Goal: Obtain resource: Download file/media

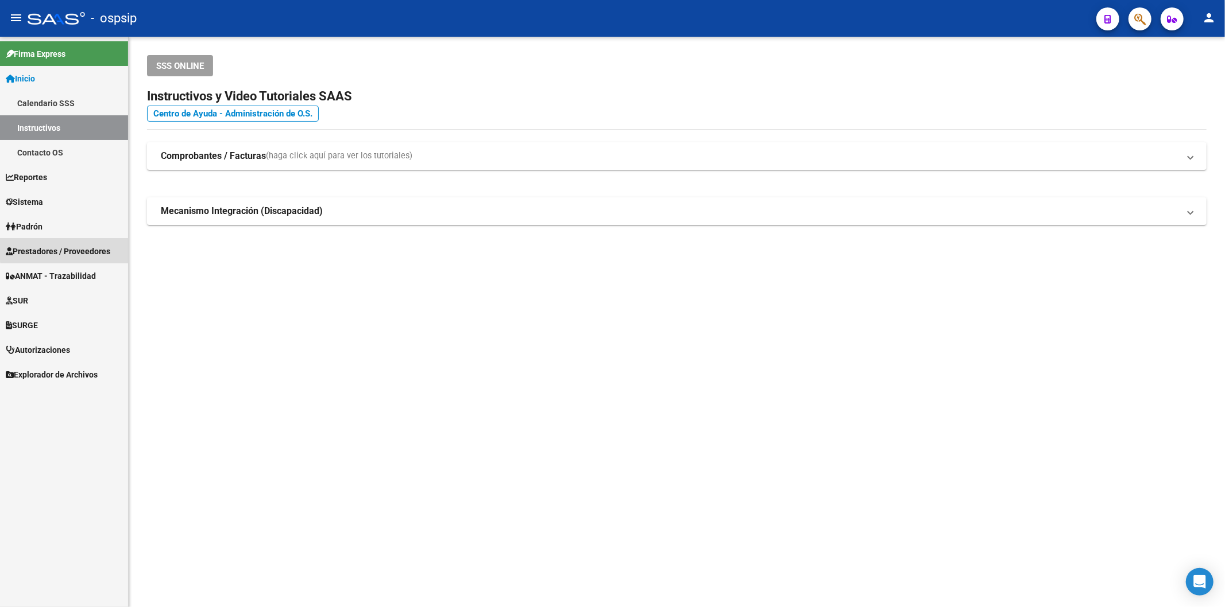
click at [66, 245] on span "Prestadores / Proveedores" at bounding box center [58, 251] width 104 height 13
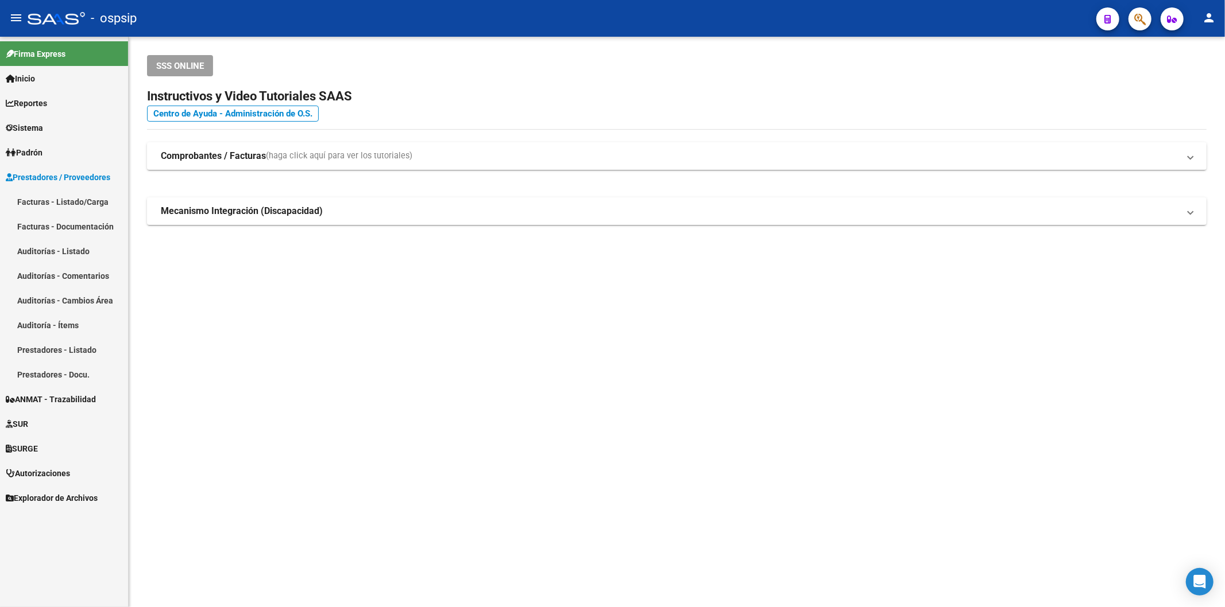
click at [98, 196] on link "Facturas - Listado/Carga" at bounding box center [64, 201] width 128 height 25
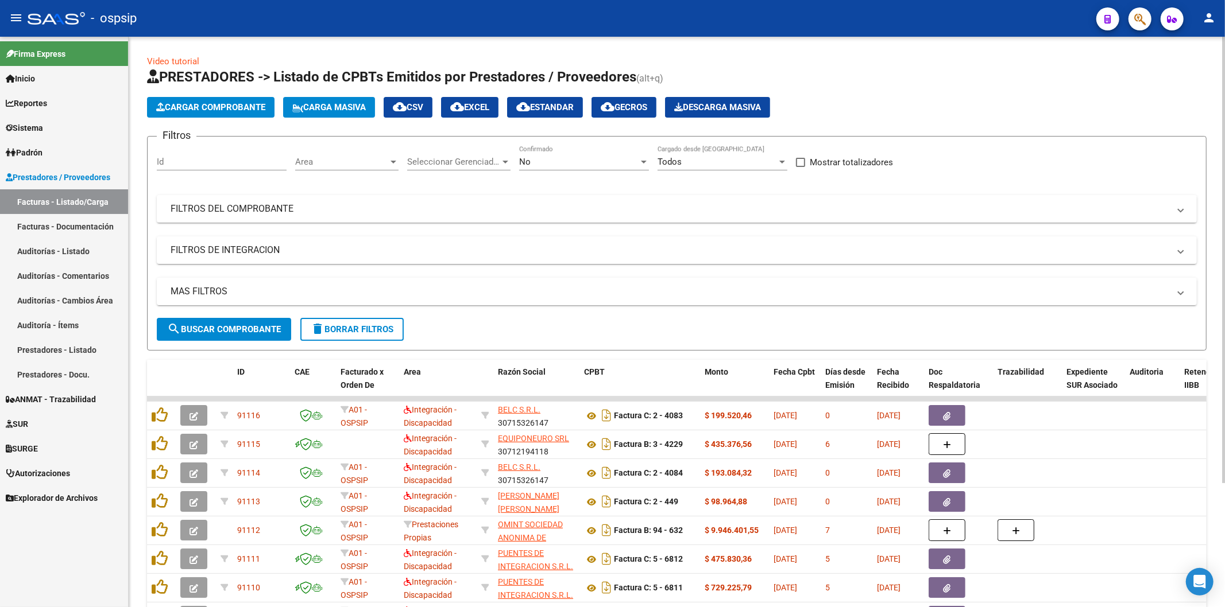
click at [553, 162] on div "No" at bounding box center [578, 162] width 119 height 10
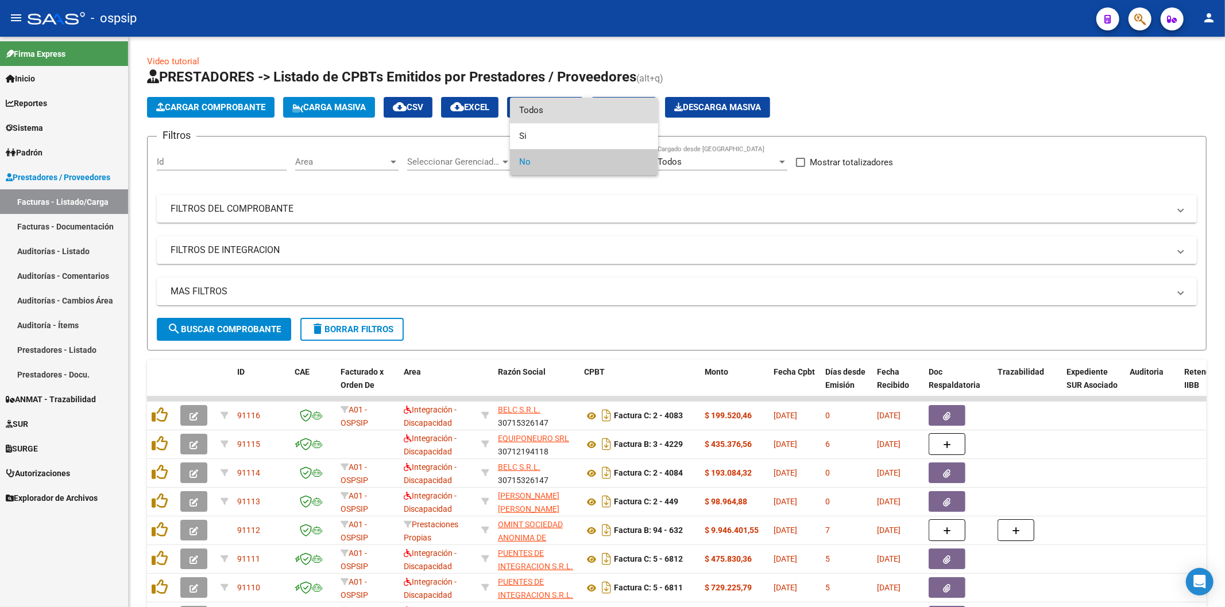
click at [532, 101] on span "Todos" at bounding box center [584, 111] width 130 height 26
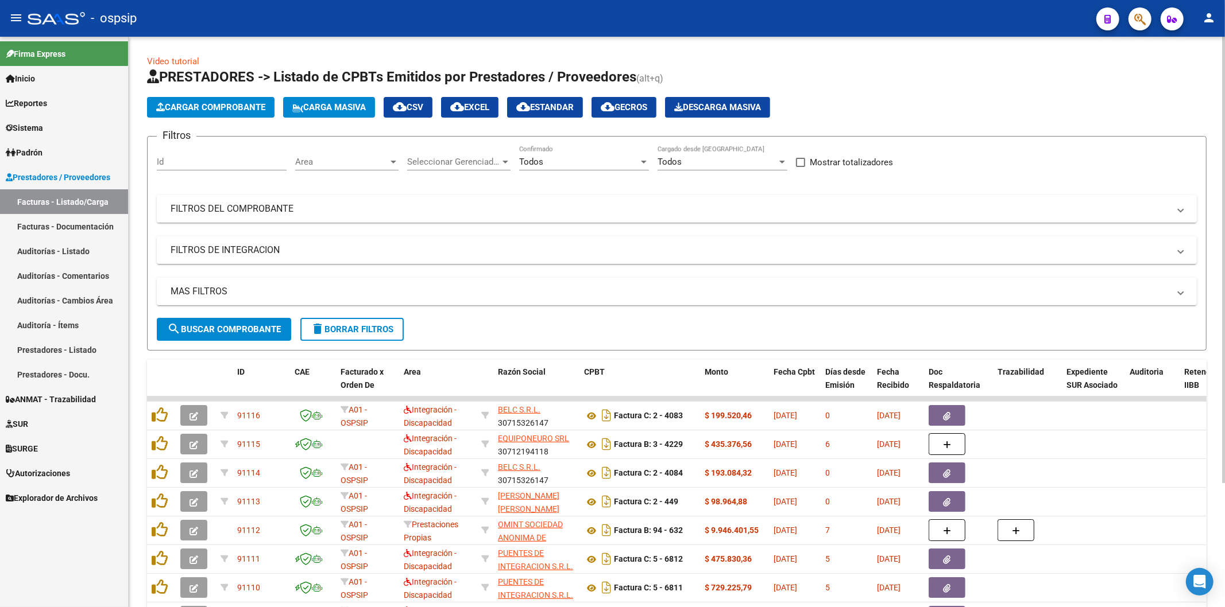
click at [276, 203] on mat-panel-title "FILTROS DEL COMPROBANTE" at bounding box center [670, 209] width 998 height 13
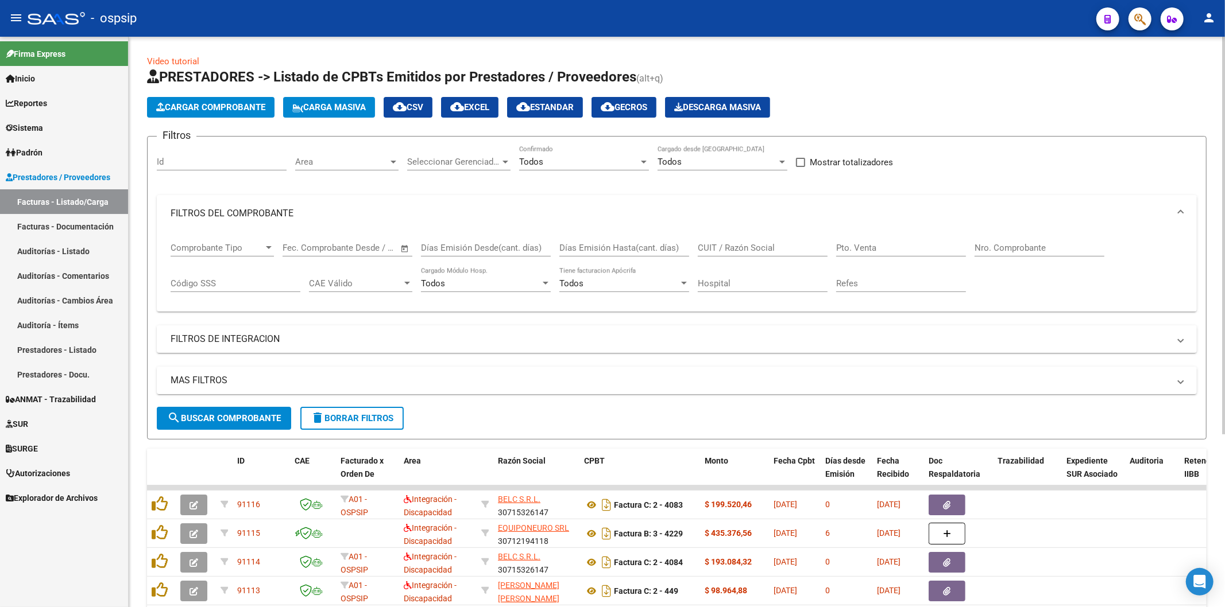
click at [1006, 244] on input "Nro. Comprobante" at bounding box center [1039, 248] width 130 height 10
paste input "1715"
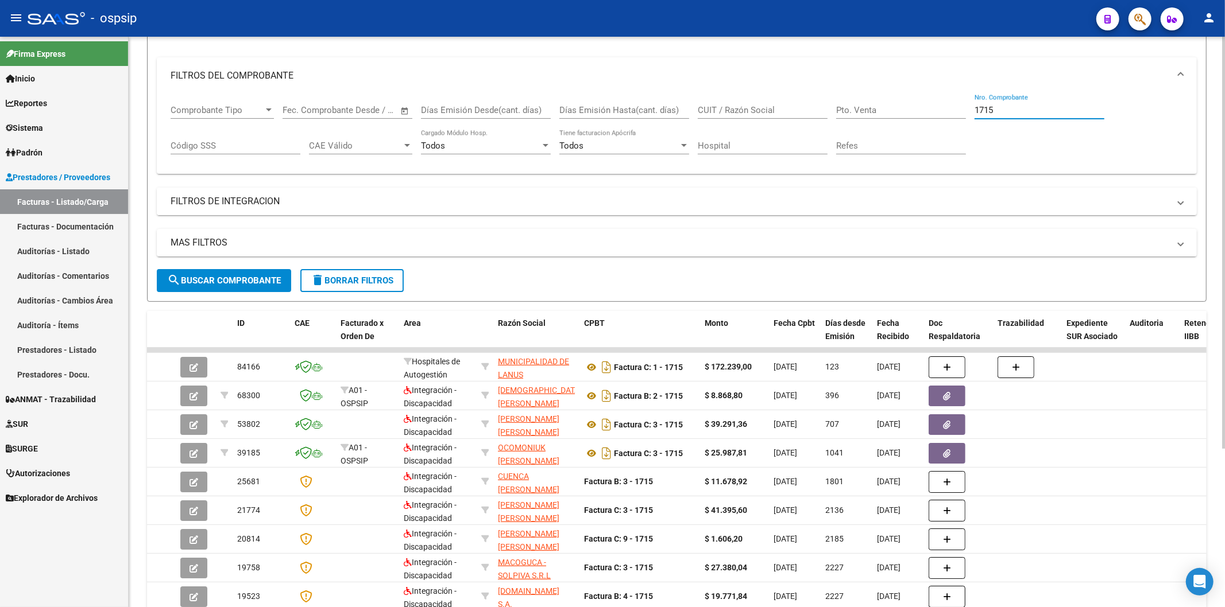
scroll to position [64, 0]
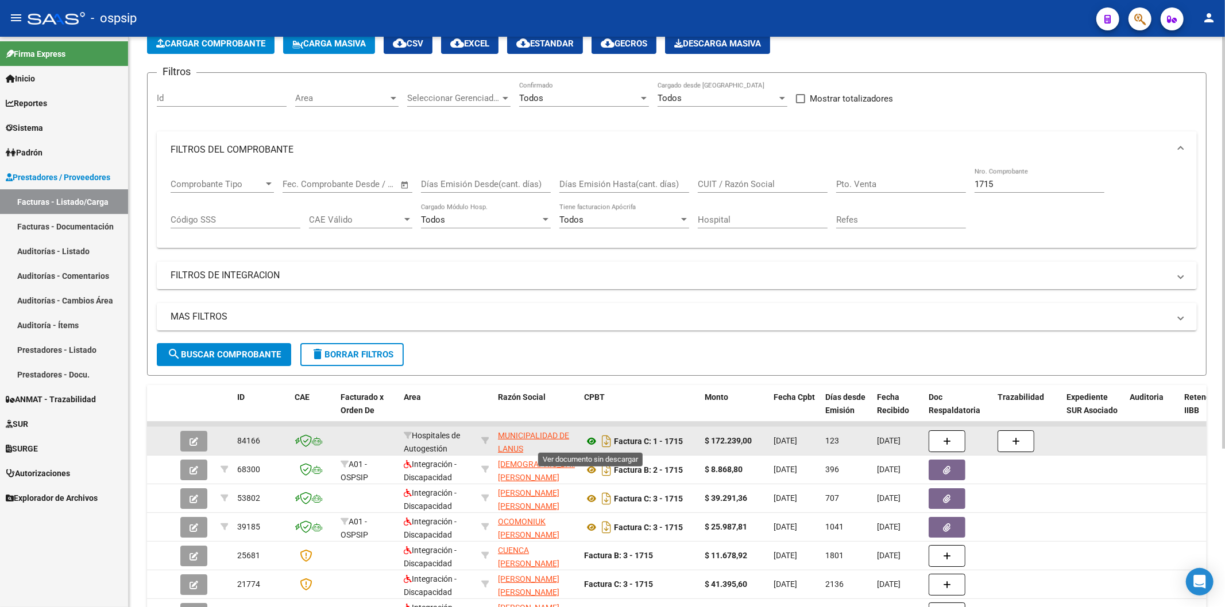
click at [587, 444] on icon at bounding box center [591, 442] width 15 height 14
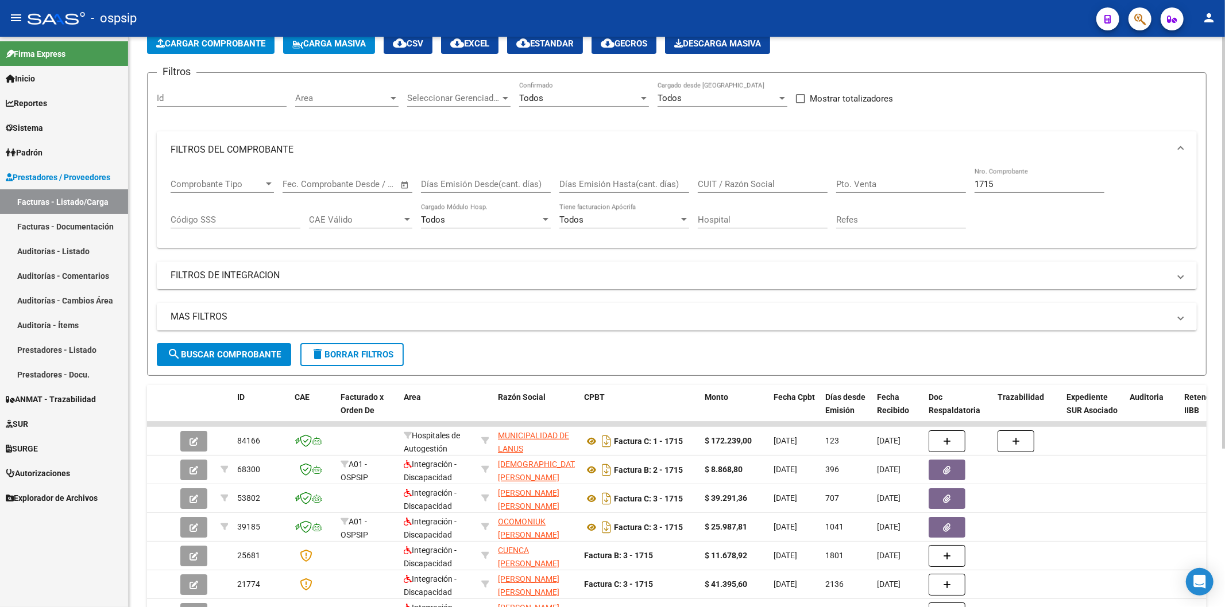
click at [1000, 183] on input "1715" at bounding box center [1039, 184] width 130 height 10
type input "1"
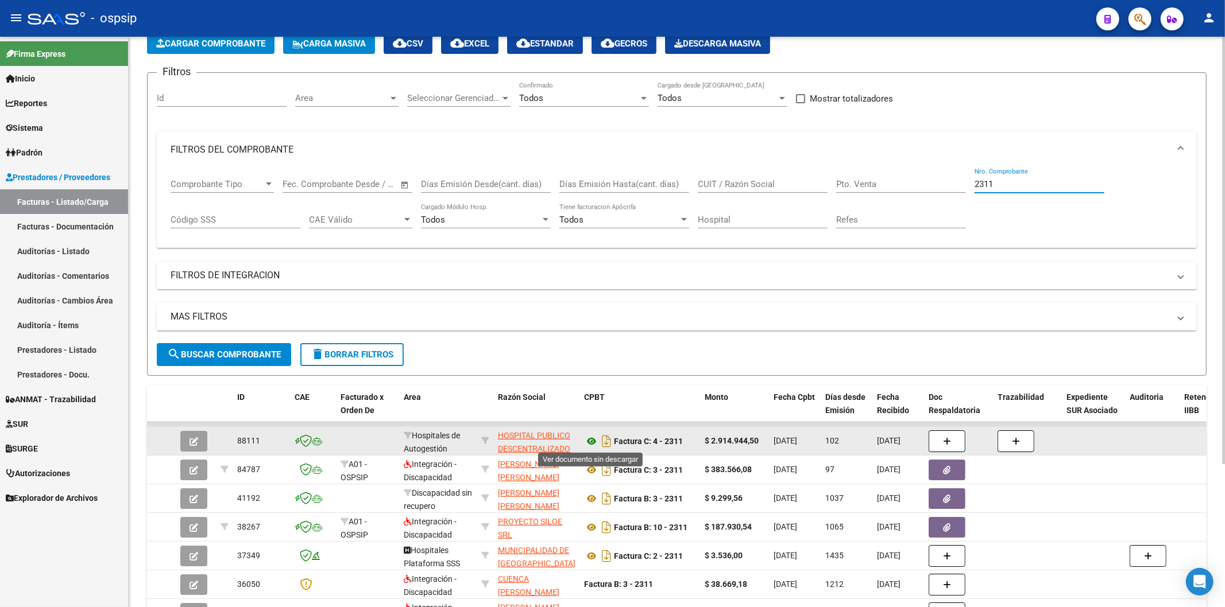
type input "2311"
click at [592, 438] on icon at bounding box center [591, 442] width 15 height 14
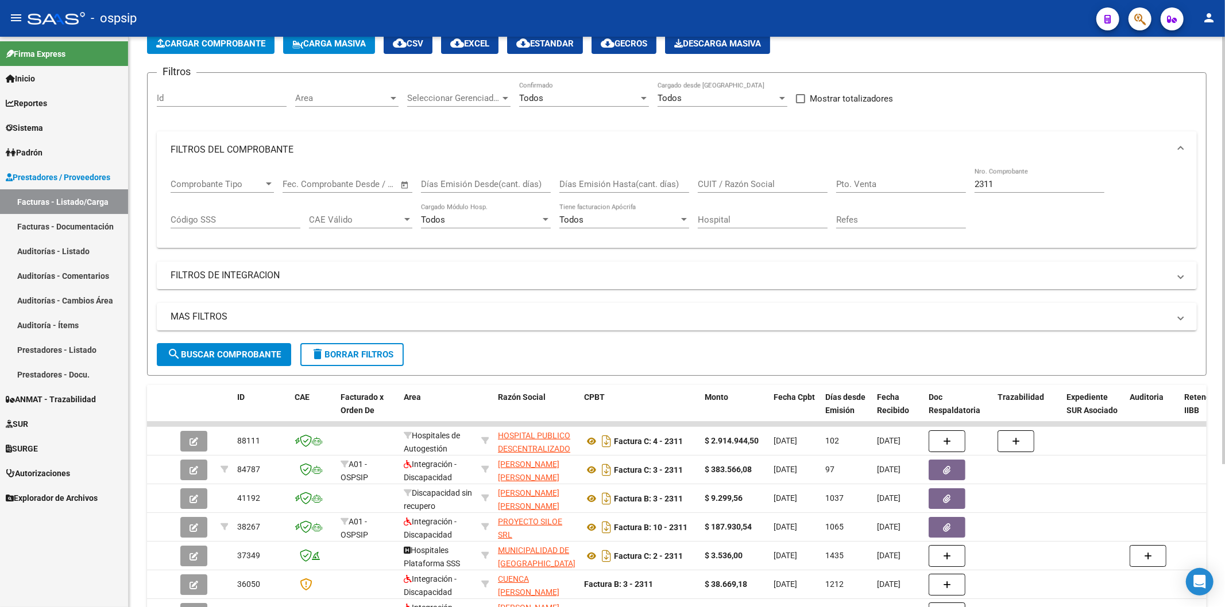
click at [1001, 186] on input "2311" at bounding box center [1039, 184] width 130 height 10
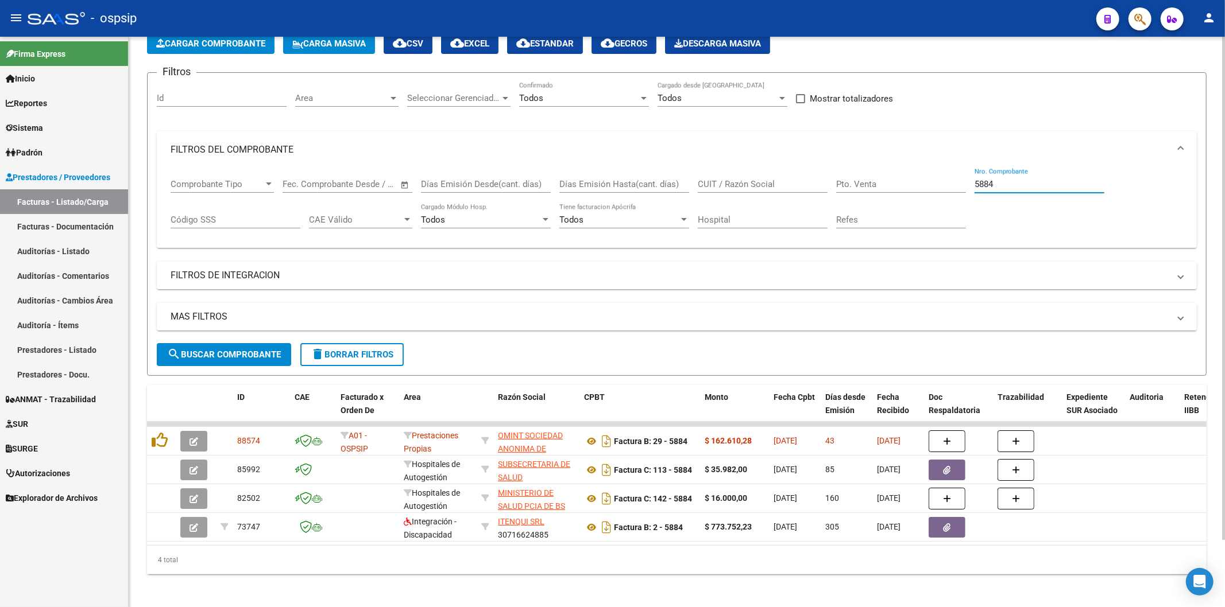
click at [1009, 183] on input "5884" at bounding box center [1039, 184] width 130 height 10
type input "5"
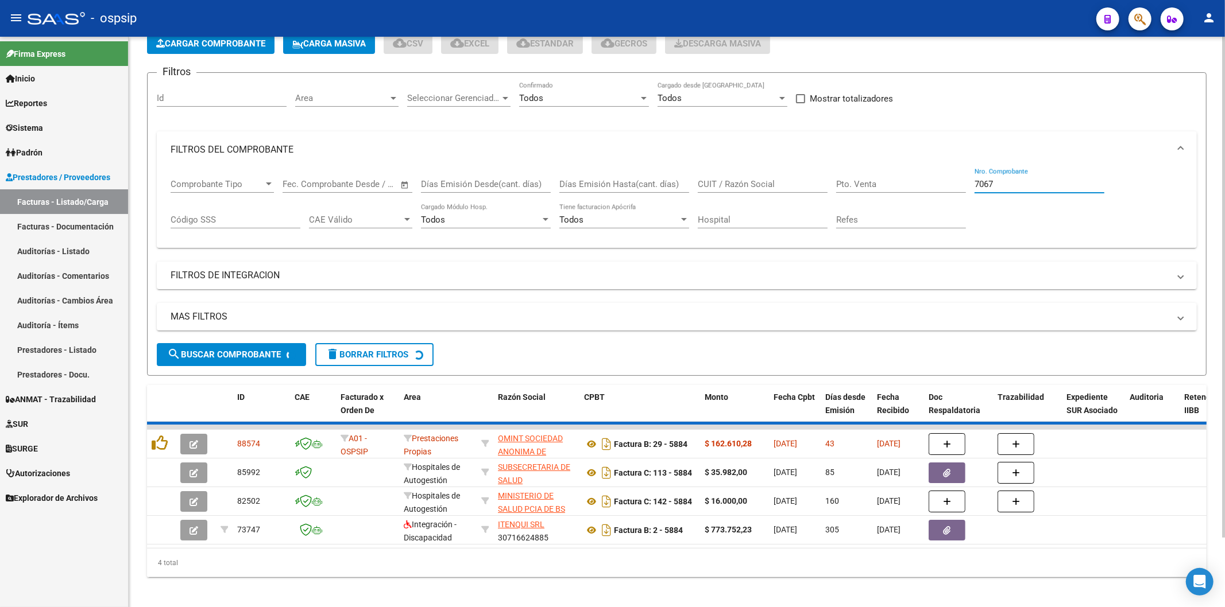
scroll to position [20, 0]
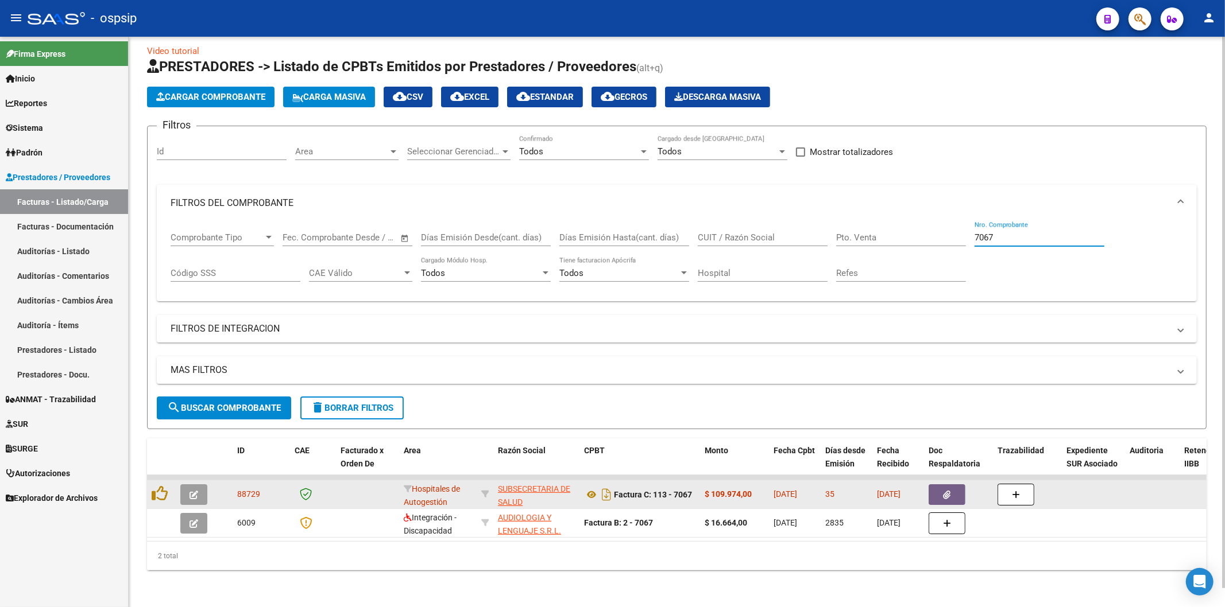
type input "7067"
click at [949, 491] on icon "button" at bounding box center [946, 495] width 7 height 9
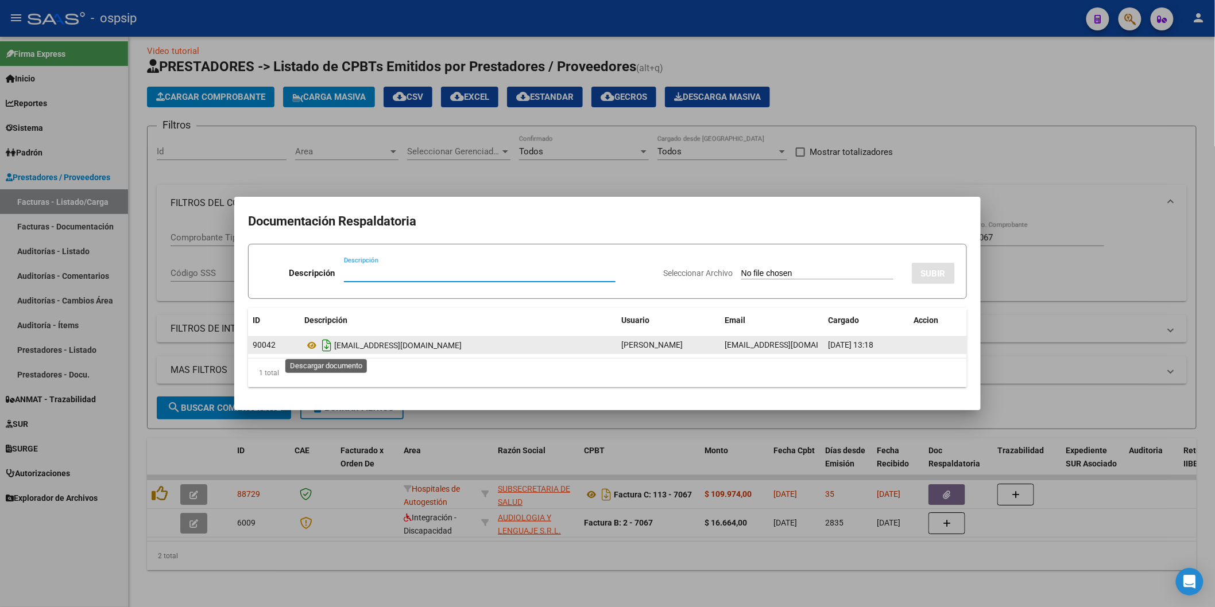
click at [330, 344] on icon "Descargar documento" at bounding box center [326, 345] width 15 height 18
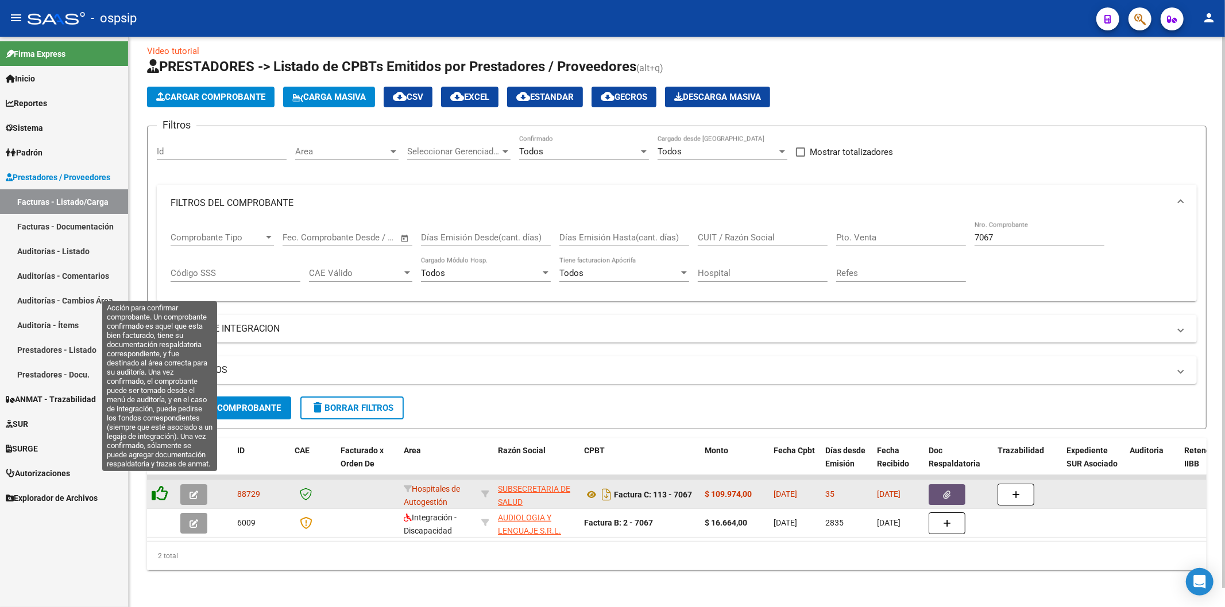
click at [156, 486] on icon at bounding box center [160, 494] width 16 height 16
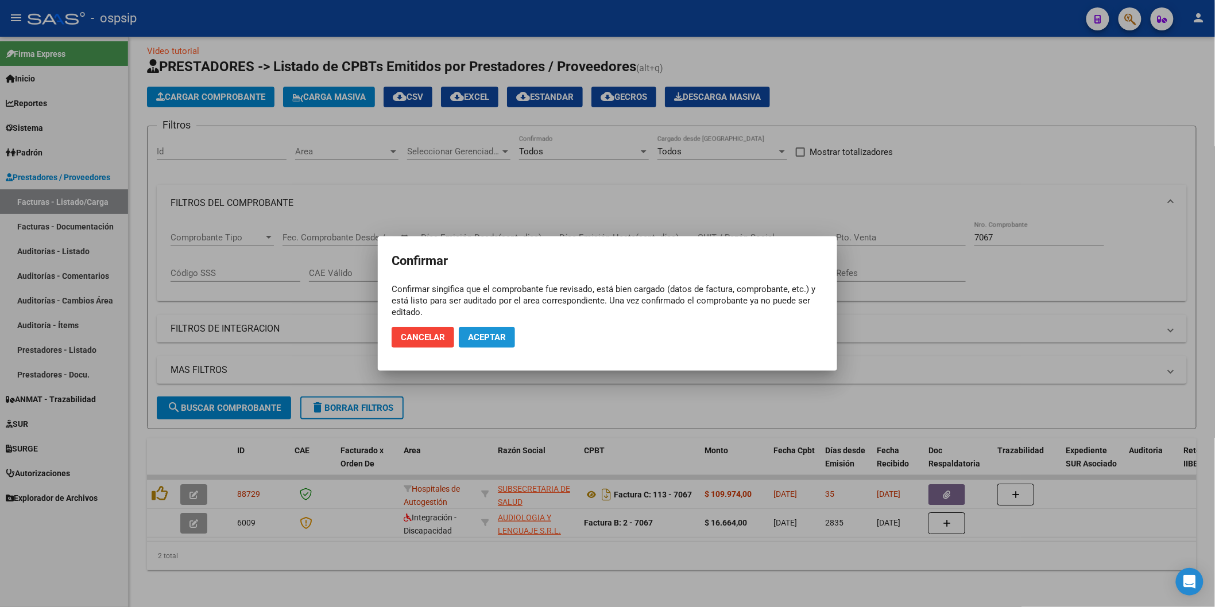
click at [489, 336] on span "Aceptar" at bounding box center [487, 337] width 38 height 10
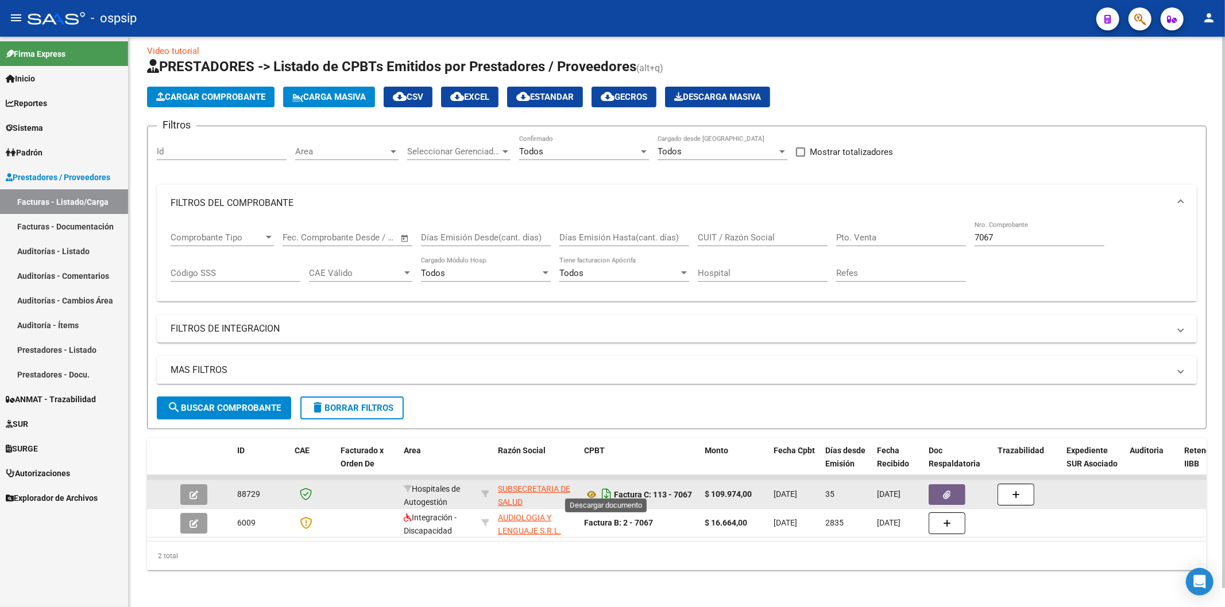
click at [609, 486] on icon "Descargar documento" at bounding box center [606, 495] width 15 height 18
click at [1003, 237] on div "7067 Nro. Comprobante" at bounding box center [1039, 234] width 130 height 25
click at [1005, 234] on div "7067 Nro. Comprobante" at bounding box center [1039, 234] width 130 height 25
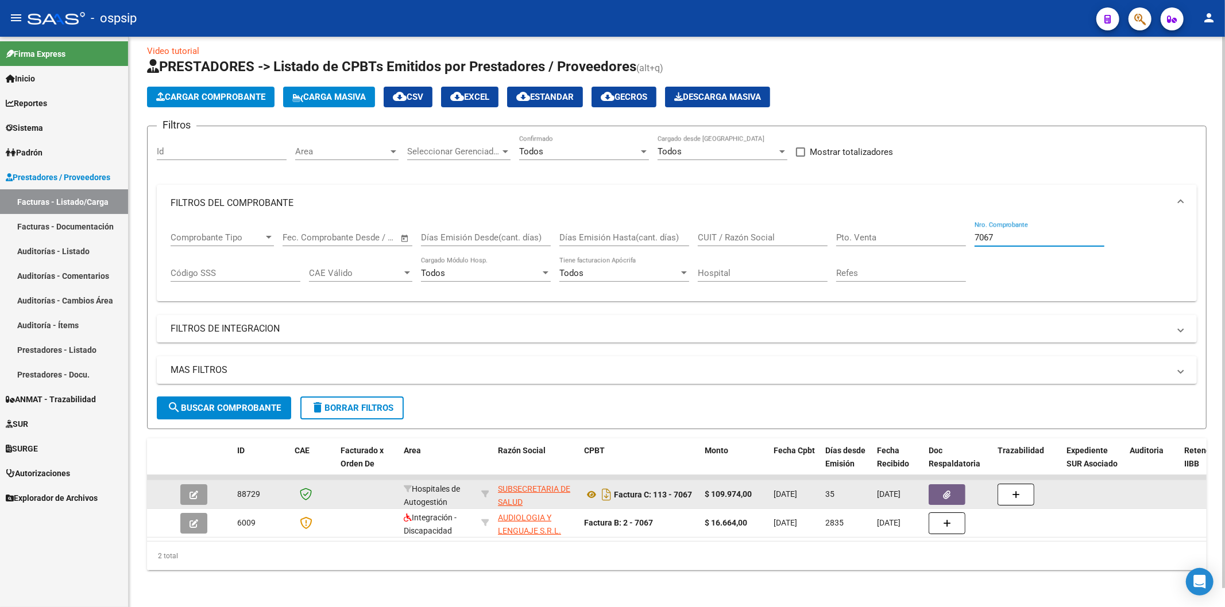
click at [1006, 233] on input "7067" at bounding box center [1039, 238] width 130 height 10
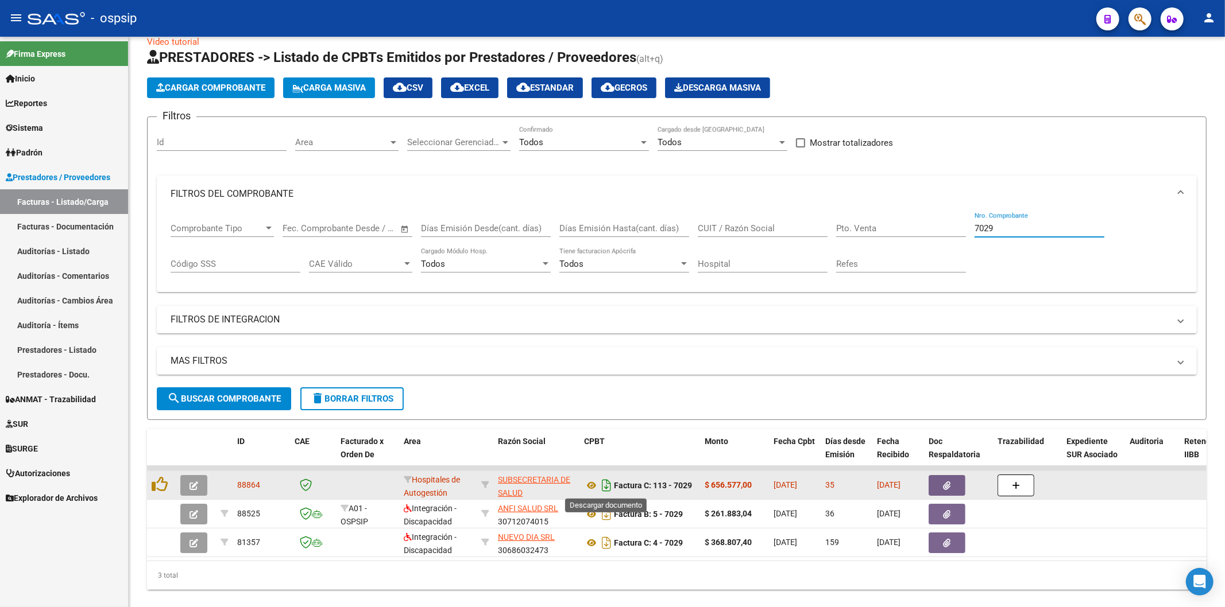
type input "7029"
click at [606, 488] on icon "Descargar documento" at bounding box center [606, 486] width 15 height 18
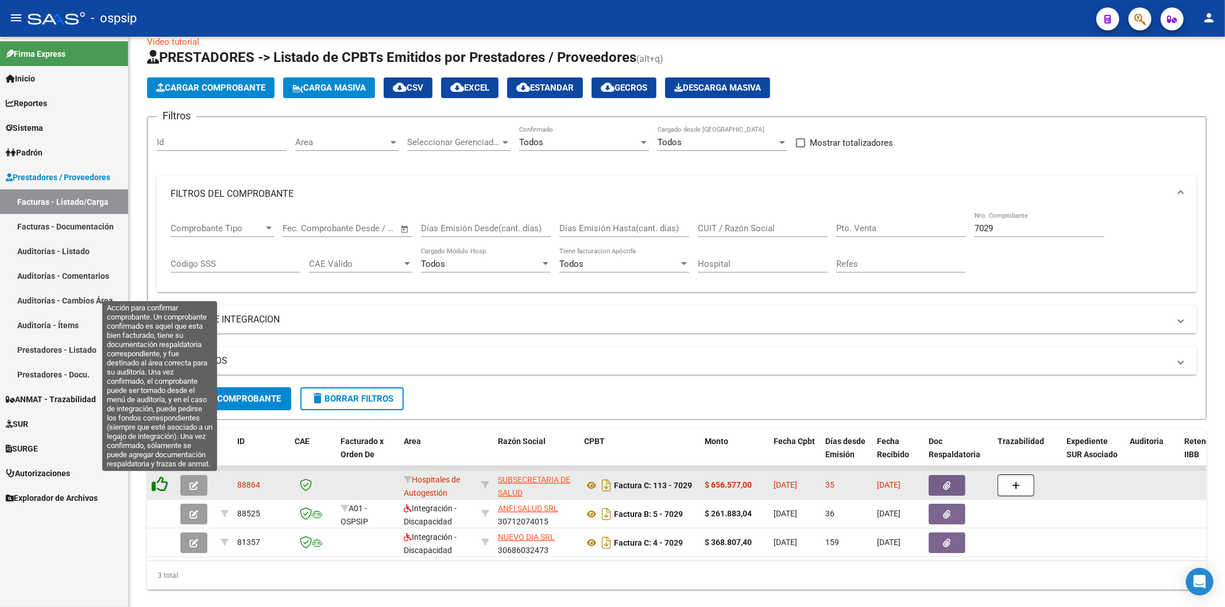
click at [154, 486] on icon at bounding box center [160, 485] width 16 height 16
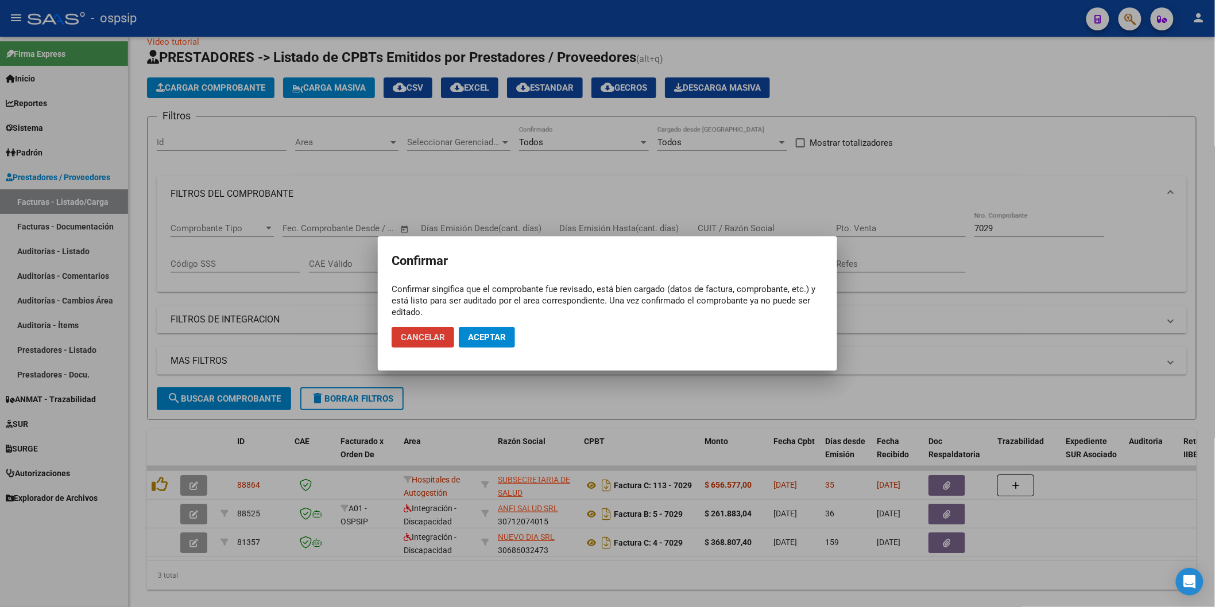
click at [474, 333] on span "Aceptar" at bounding box center [487, 337] width 38 height 10
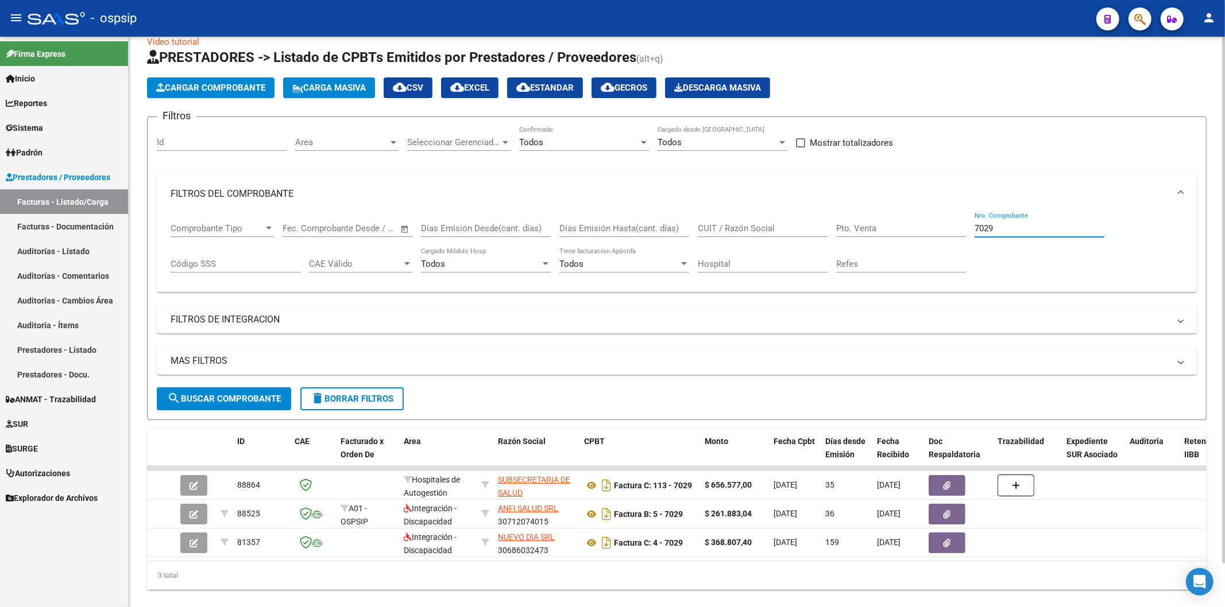
click at [1000, 224] on input "7029" at bounding box center [1039, 228] width 130 height 10
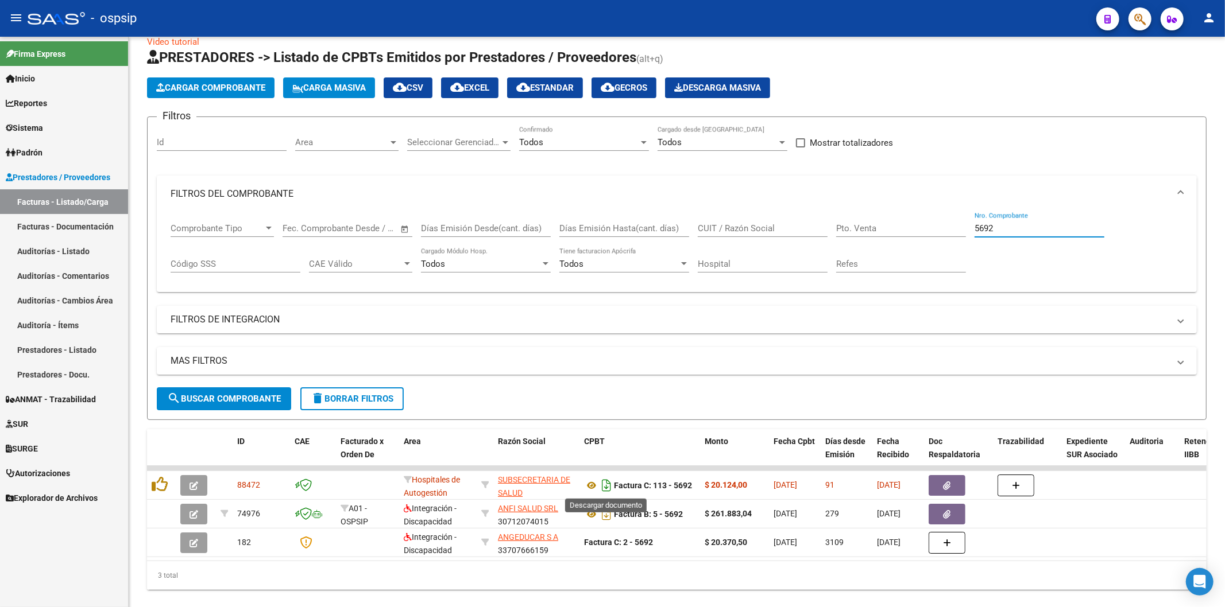
type input "5692"
click at [607, 481] on icon "Descargar documento" at bounding box center [606, 486] width 15 height 18
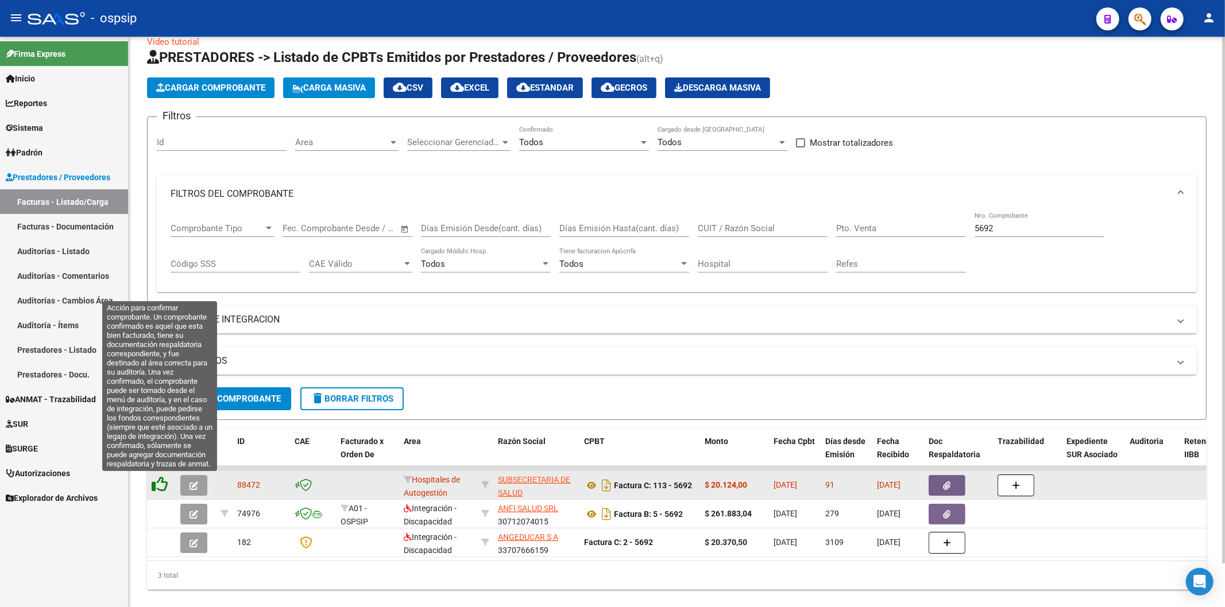
click at [162, 481] on icon at bounding box center [160, 485] width 16 height 16
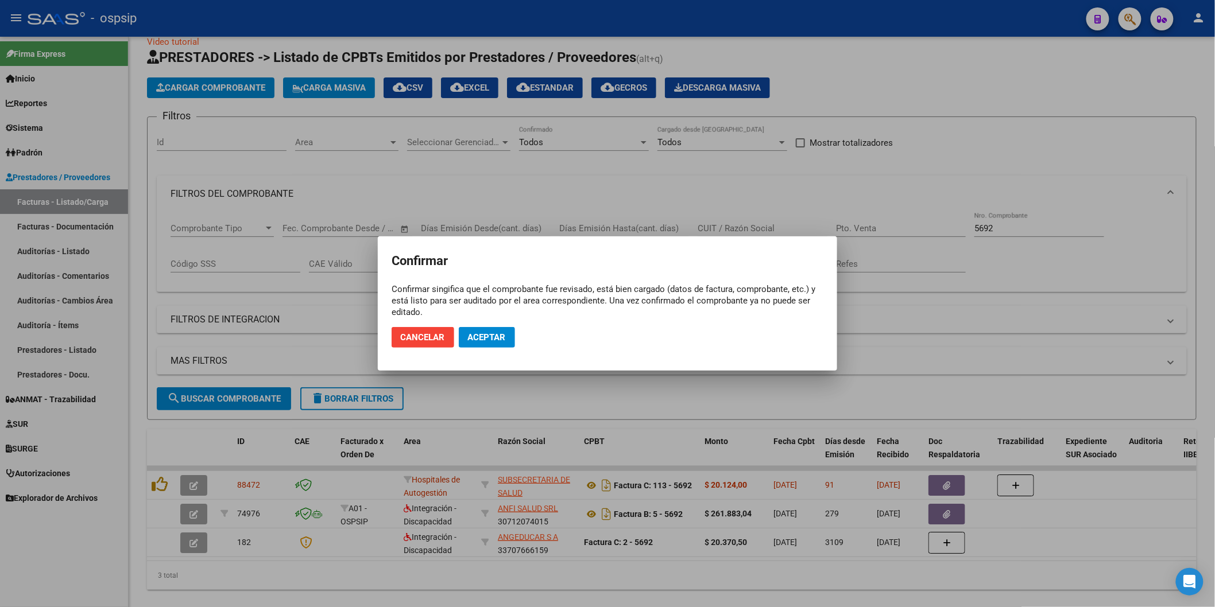
click at [499, 326] on mat-dialog-actions "Cancelar Aceptar" at bounding box center [608, 337] width 432 height 39
click at [497, 332] on span "Aceptar" at bounding box center [487, 337] width 38 height 10
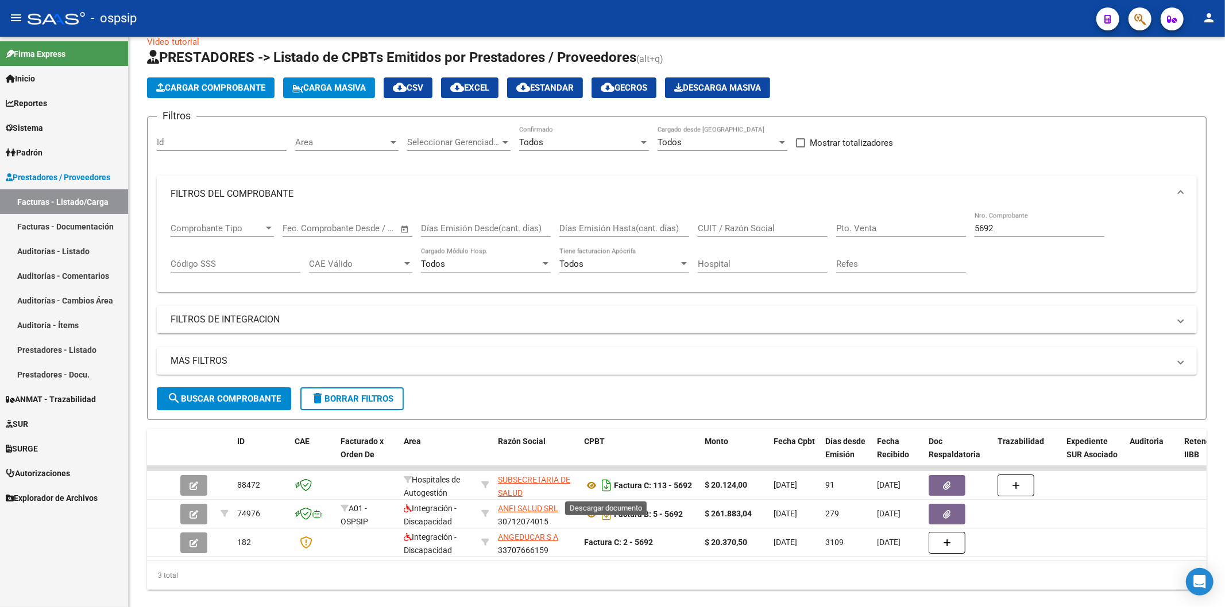
click at [605, 486] on icon "Descargar documento" at bounding box center [606, 486] width 15 height 18
click at [846, 236] on div "Pto. Venta" at bounding box center [901, 224] width 130 height 25
click at [1000, 226] on input "5692" at bounding box center [1039, 228] width 130 height 10
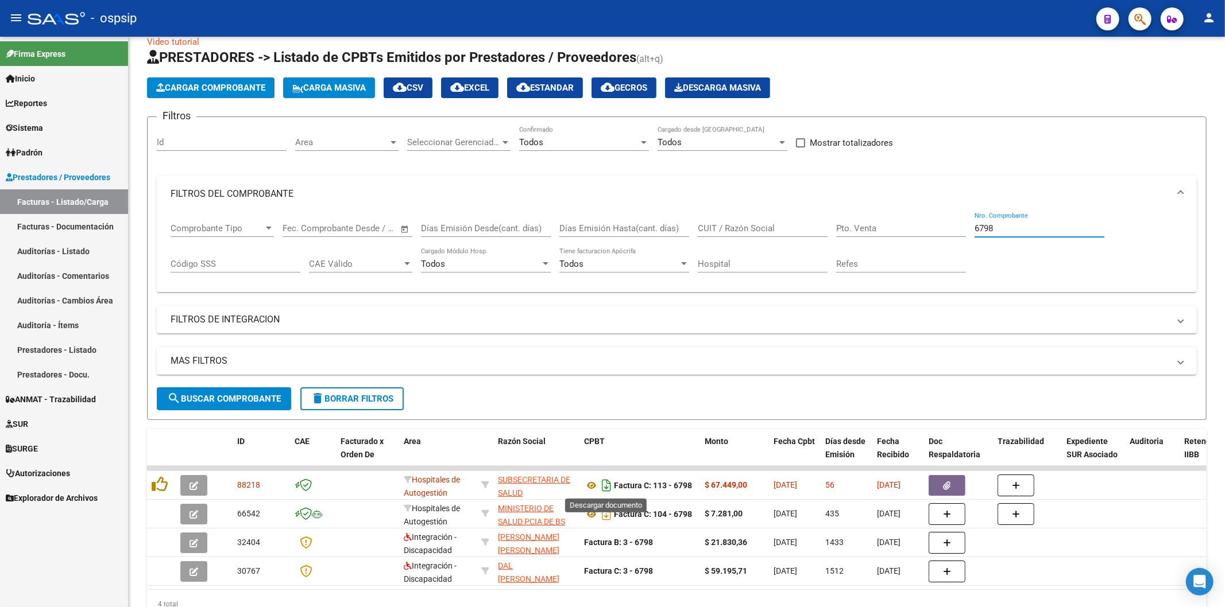
click at [607, 486] on icon "Descargar documento" at bounding box center [606, 486] width 15 height 18
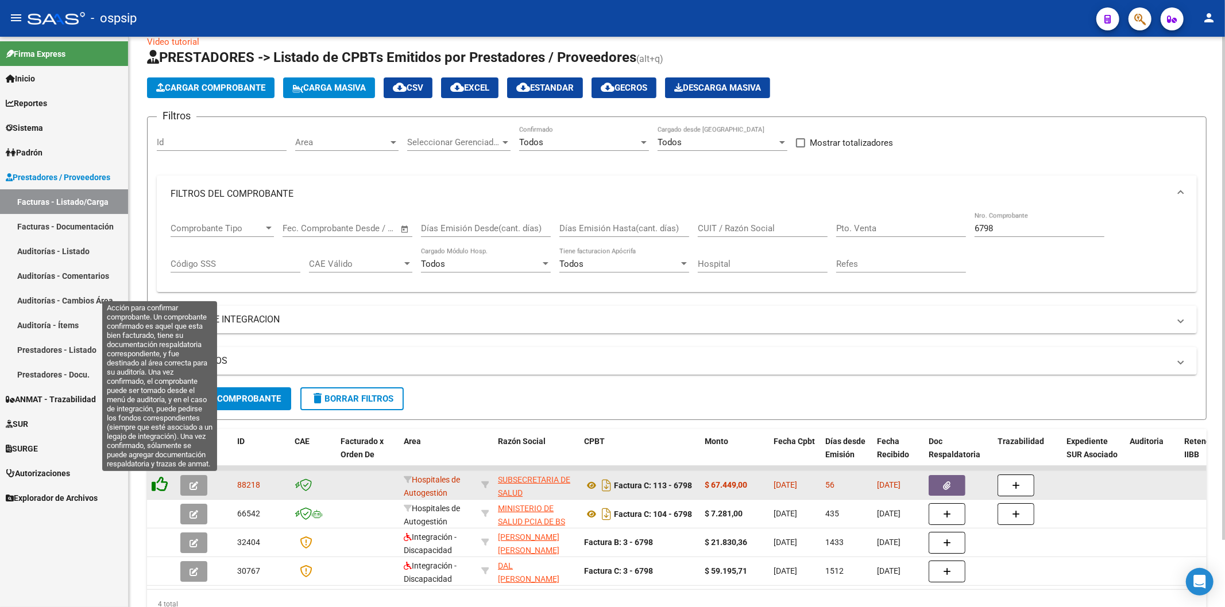
click at [157, 485] on icon at bounding box center [160, 485] width 16 height 16
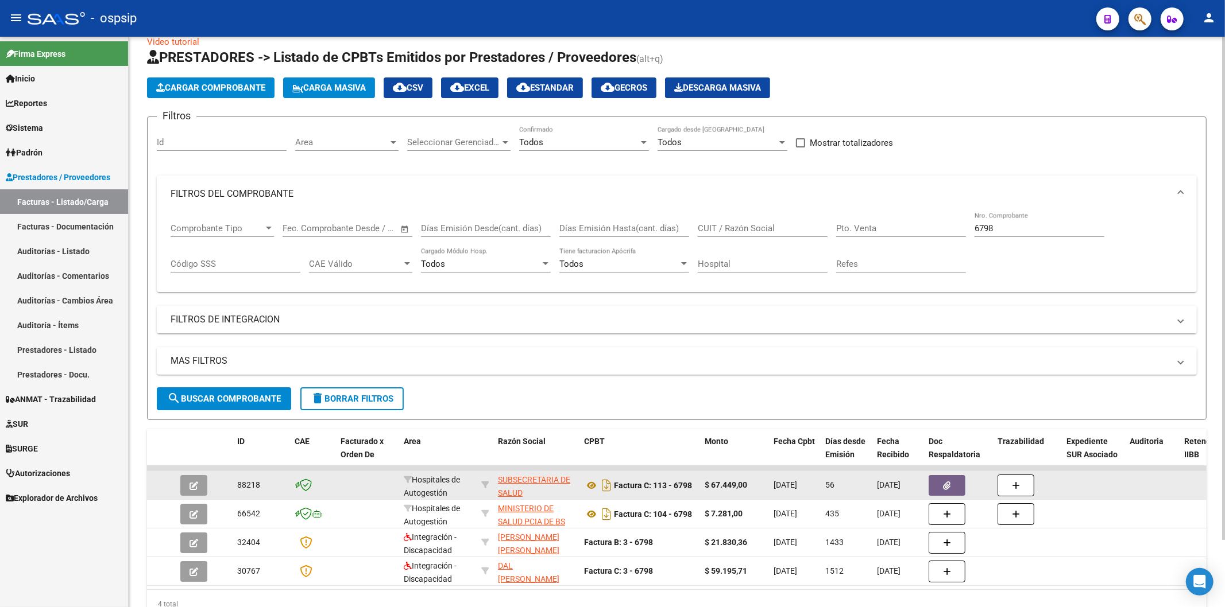
click at [1011, 227] on input "6798" at bounding box center [1039, 228] width 130 height 10
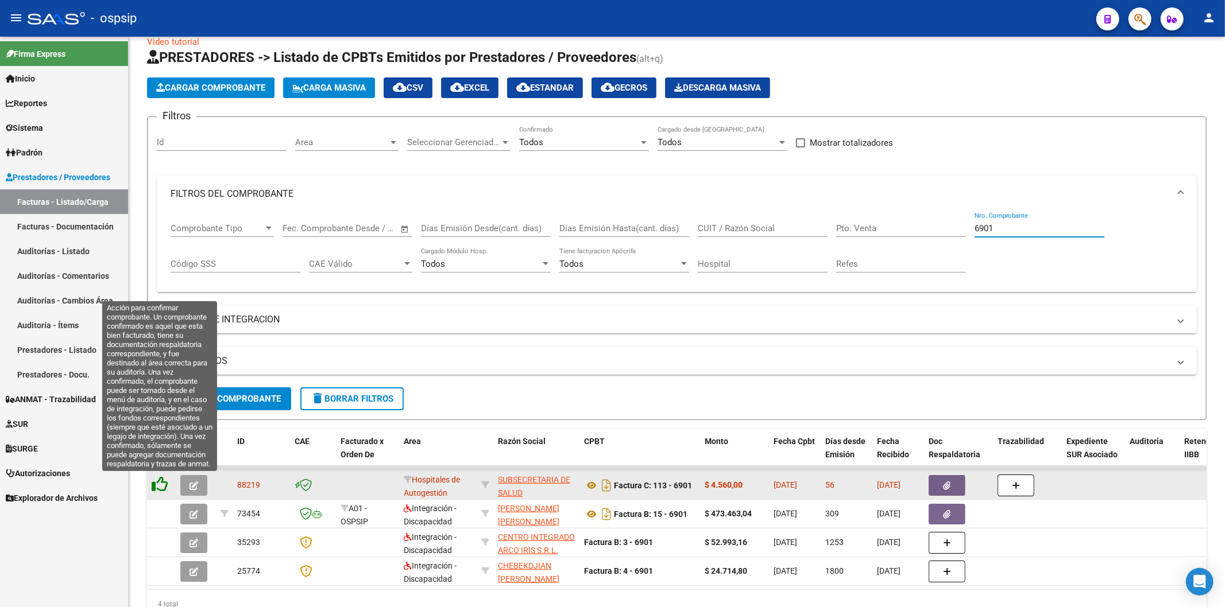
click at [157, 488] on icon at bounding box center [160, 485] width 16 height 16
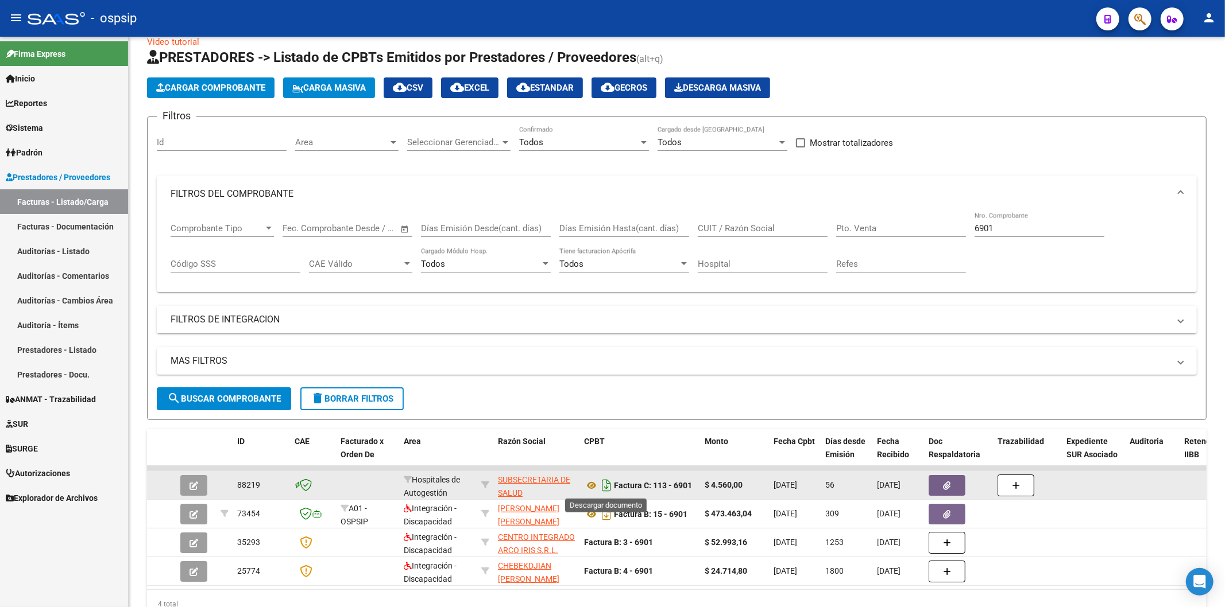
click at [606, 491] on icon "Descargar documento" at bounding box center [606, 486] width 15 height 18
click at [1009, 222] on div "6901 Nro. Comprobante" at bounding box center [1039, 224] width 130 height 25
click at [1003, 227] on input "6901" at bounding box center [1039, 228] width 130 height 10
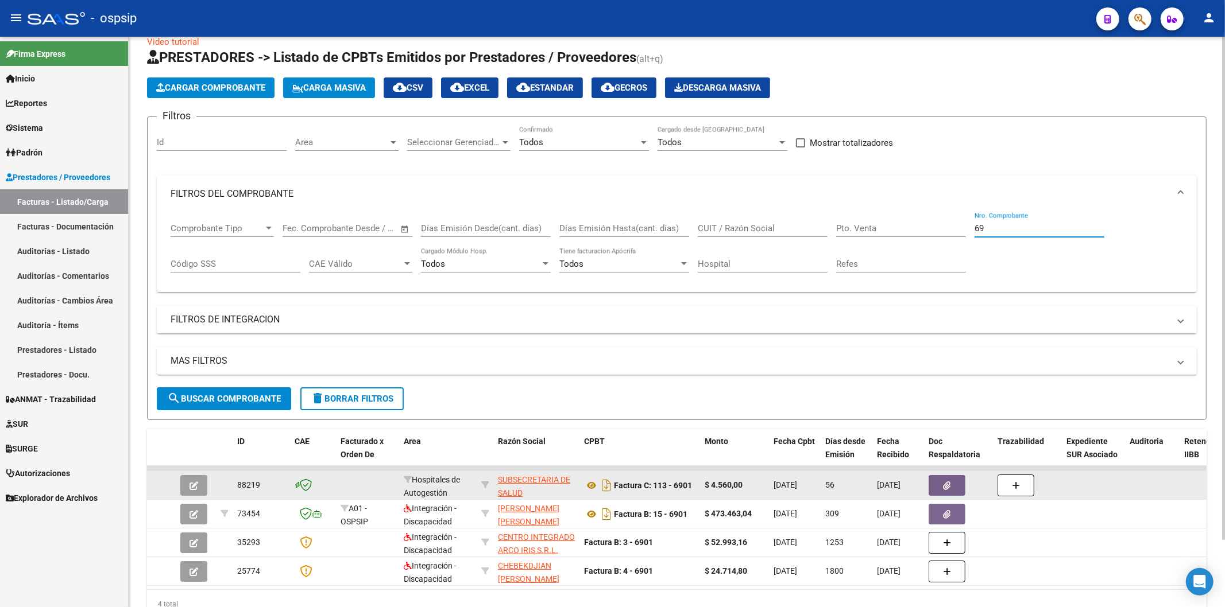
type input "6"
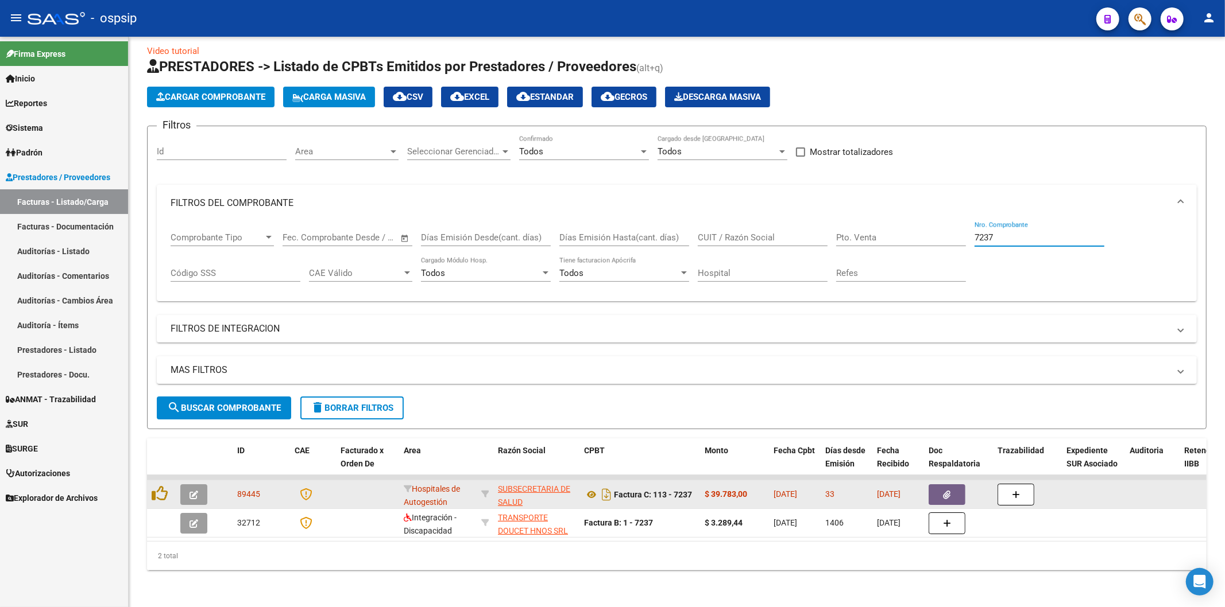
type input "7237"
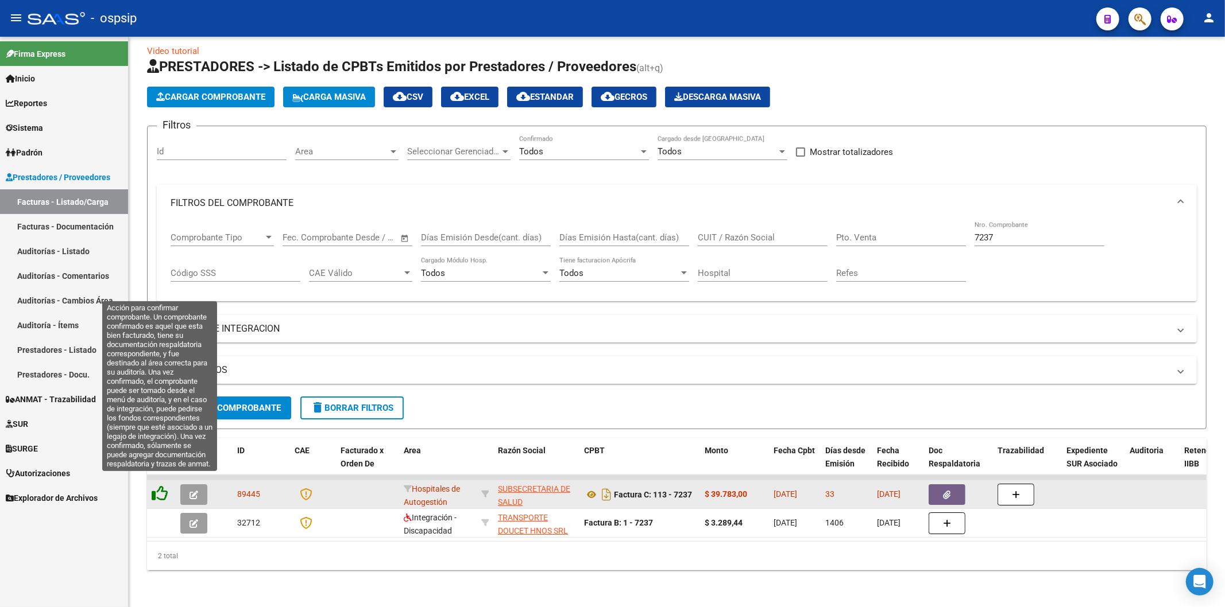
click at [156, 489] on icon at bounding box center [160, 494] width 16 height 16
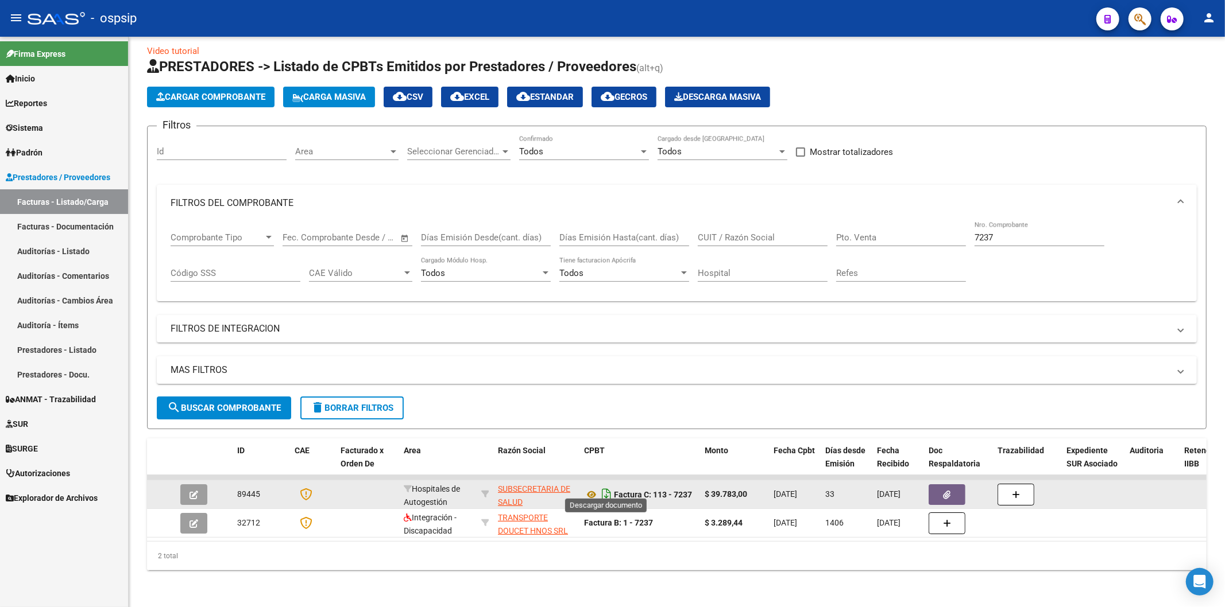
click at [603, 486] on icon "Descargar documento" at bounding box center [606, 495] width 15 height 18
click at [998, 233] on input "7237" at bounding box center [1039, 238] width 130 height 10
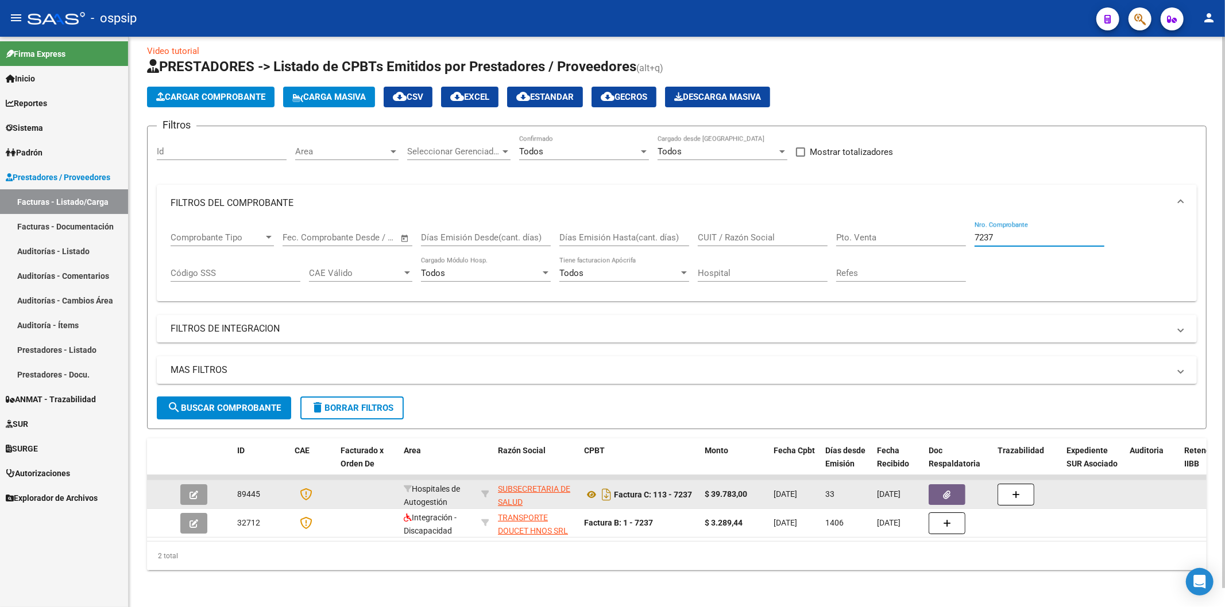
click at [998, 233] on input "7237" at bounding box center [1039, 238] width 130 height 10
paste input "8695"
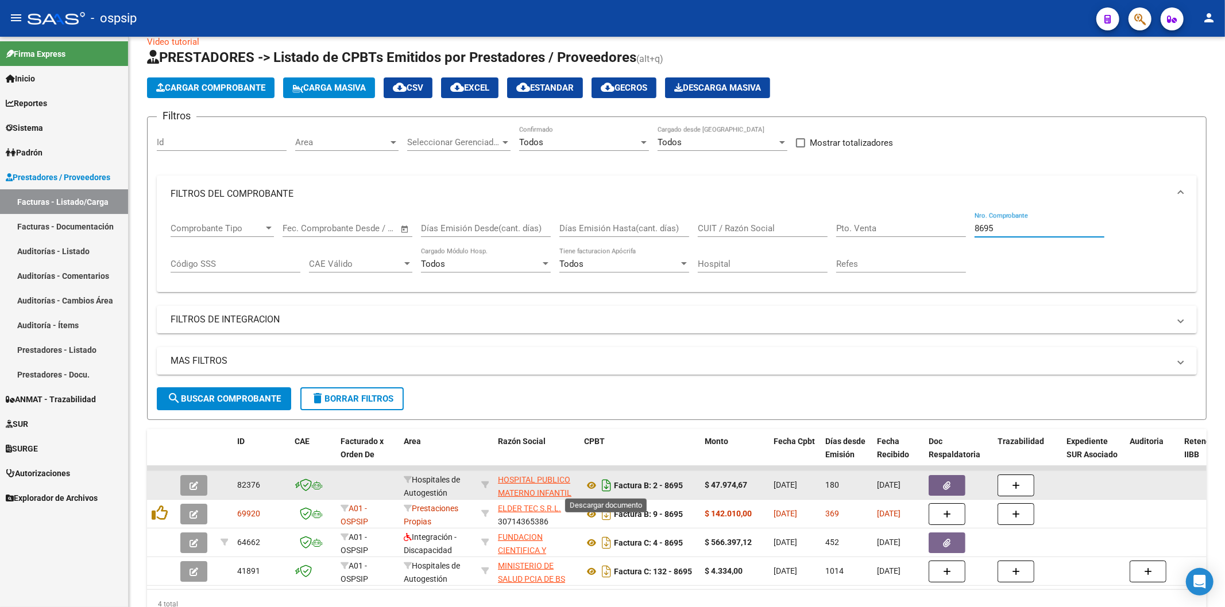
type input "8695"
click at [610, 489] on icon "Descargar documento" at bounding box center [606, 486] width 15 height 18
click at [1020, 233] on input "8695" at bounding box center [1039, 228] width 130 height 10
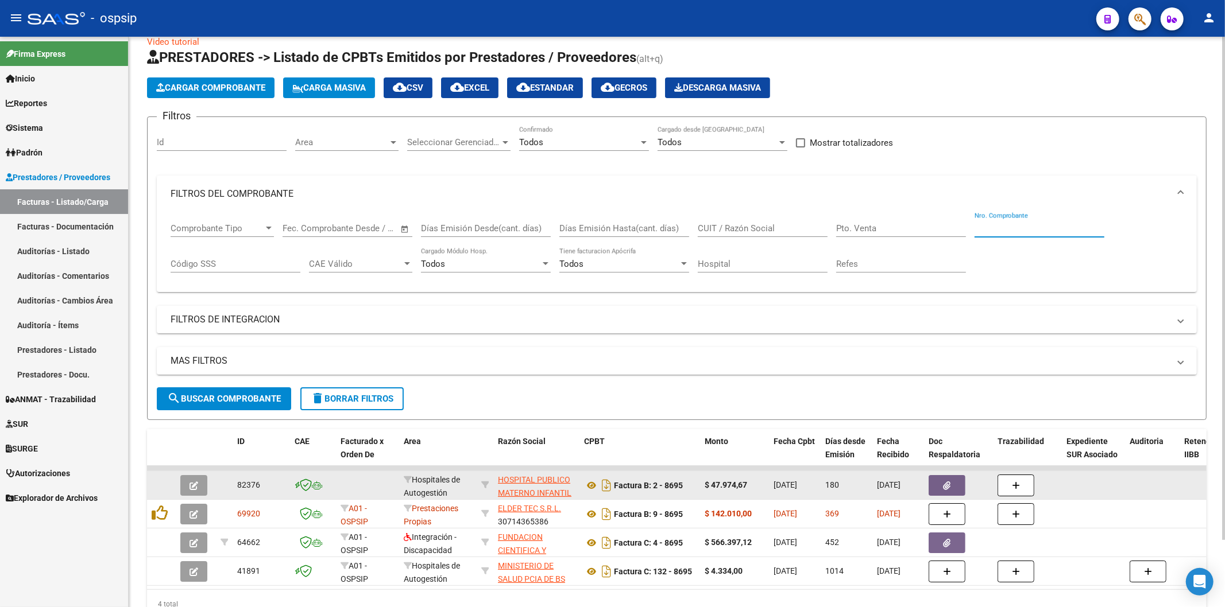
paste input "1715"
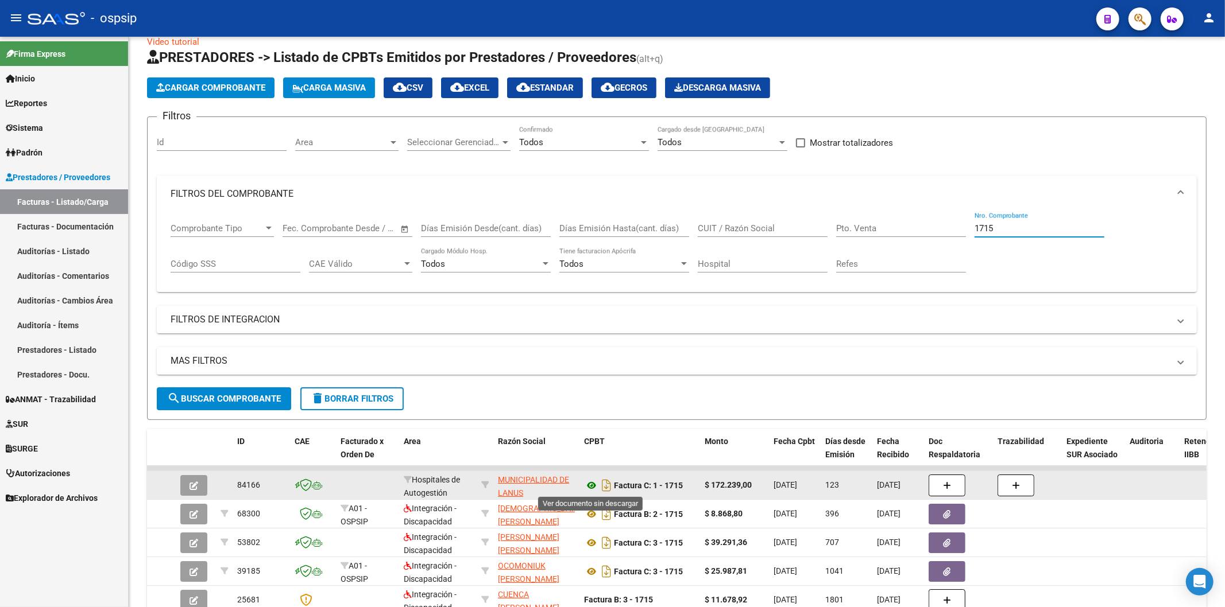
type input "1715"
click at [593, 485] on icon at bounding box center [591, 486] width 15 height 14
